Goal: Information Seeking & Learning: Learn about a topic

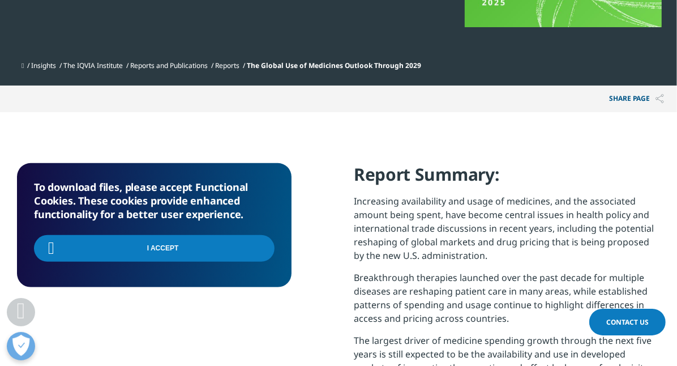
scroll to position [344, 0]
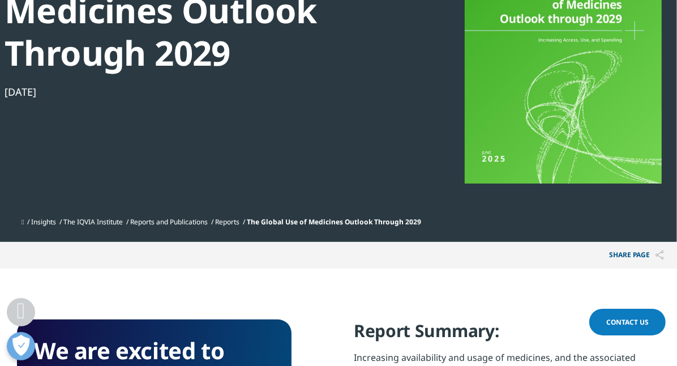
scroll to position [240, 0]
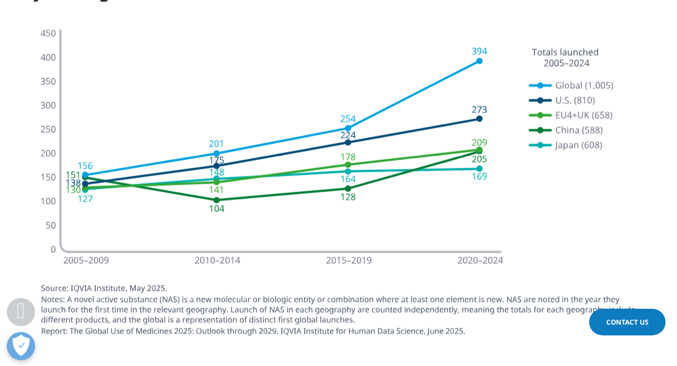
scroll to position [1209, 0]
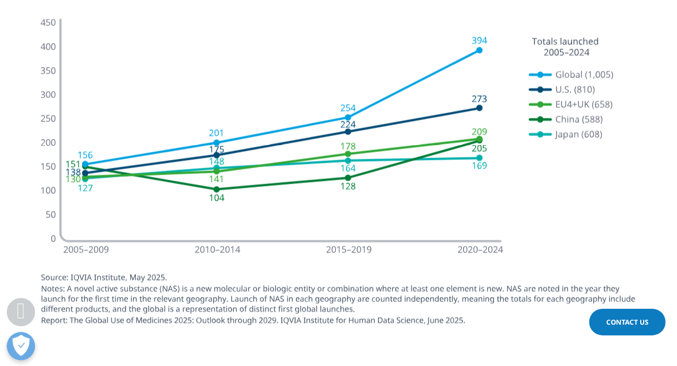
click at [45, 275] on img at bounding box center [339, 170] width 634 height 338
click at [384, 316] on img at bounding box center [339, 170] width 634 height 338
click at [357, 220] on img at bounding box center [339, 170] width 634 height 338
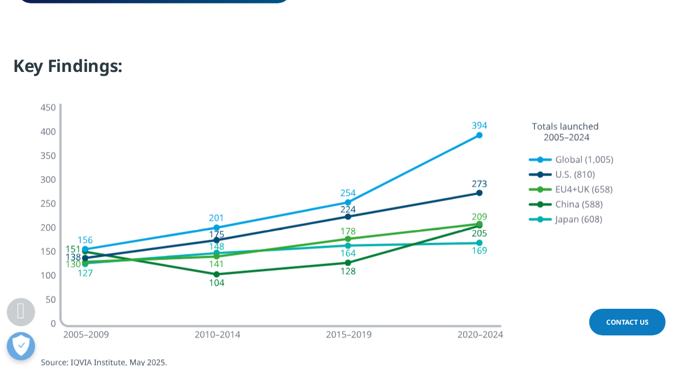
scroll to position [1141, 0]
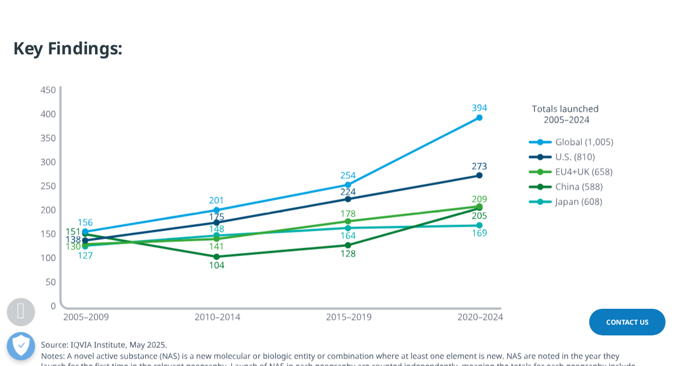
click at [513, 177] on img at bounding box center [339, 237] width 634 height 338
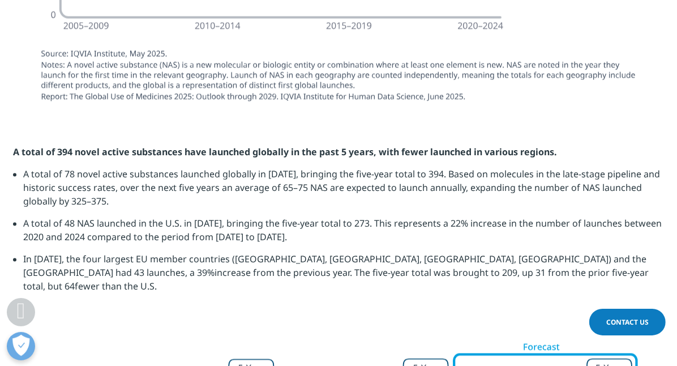
scroll to position [1484, 0]
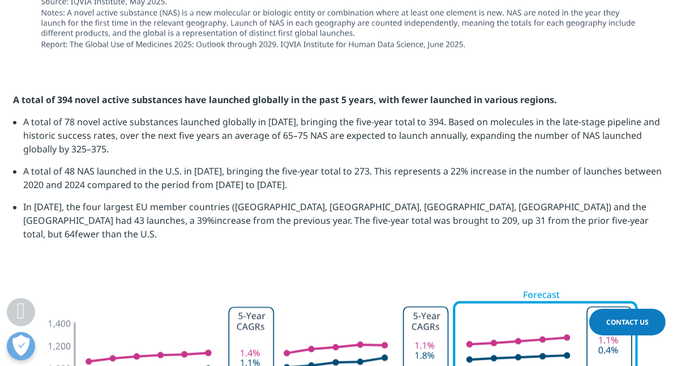
click at [651, 252] on section "A total of 394 novel active substances have launched globally in the past 5 yea…" at bounding box center [338, 171] width 677 height 213
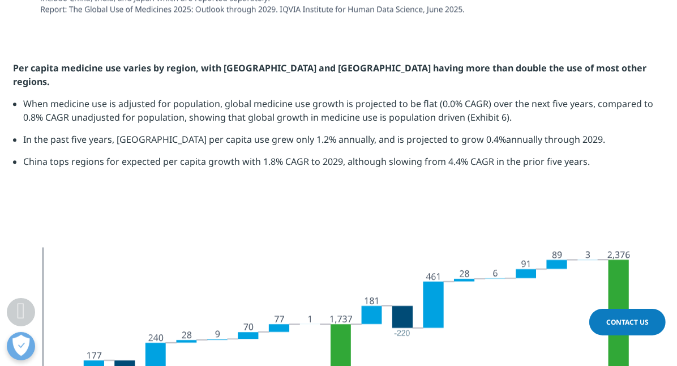
scroll to position [2027, 0]
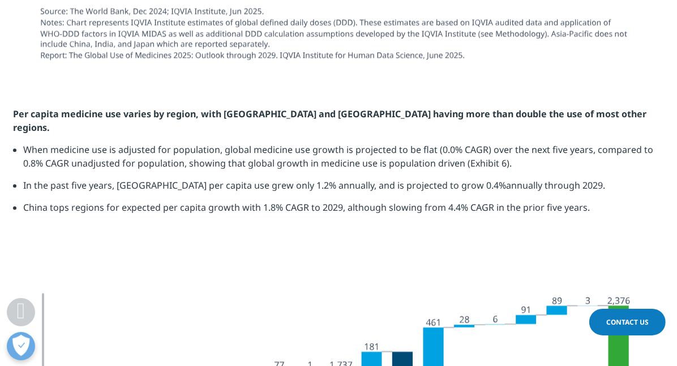
click at [649, 332] on link "Contact Us" at bounding box center [628, 322] width 76 height 27
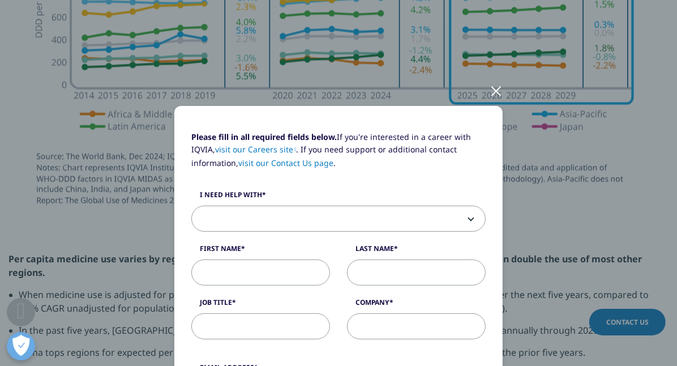
scroll to position [1, 0]
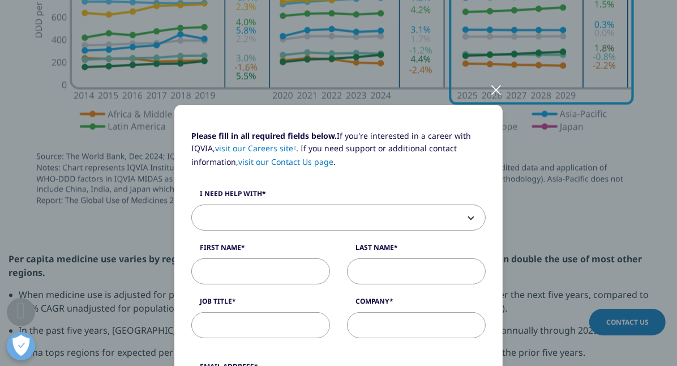
click at [490, 93] on div at bounding box center [496, 89] width 13 height 31
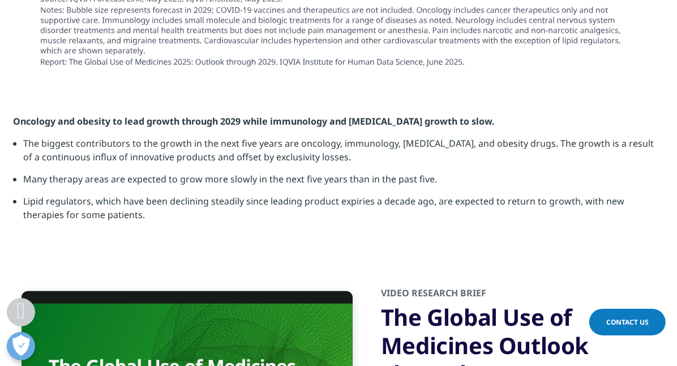
scroll to position [3725, 0]
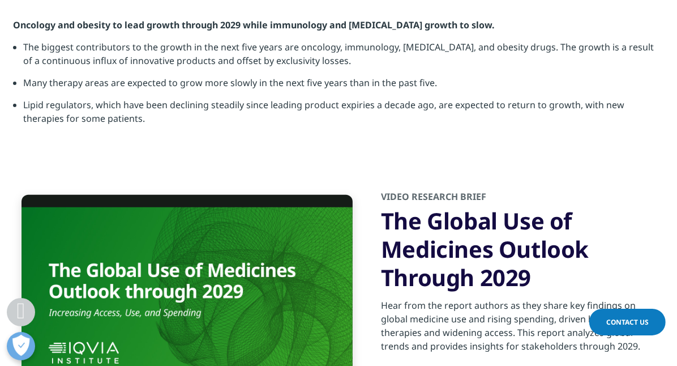
click at [2, 205] on section "Video Player is loading. Play Video Pause Skip Backward Skip Forward Mute Curre…" at bounding box center [338, 301] width 677 height 278
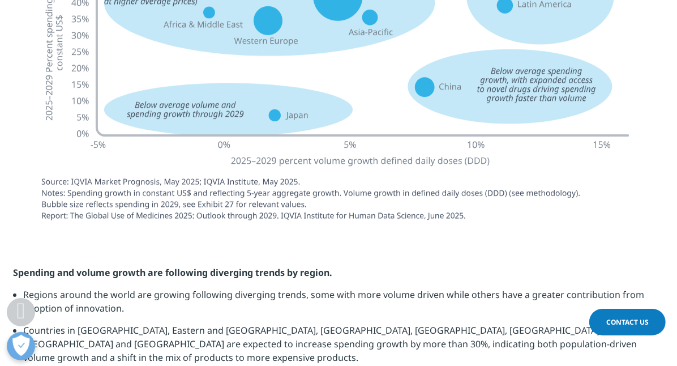
scroll to position [2909, 0]
